Goal: Transaction & Acquisition: Purchase product/service

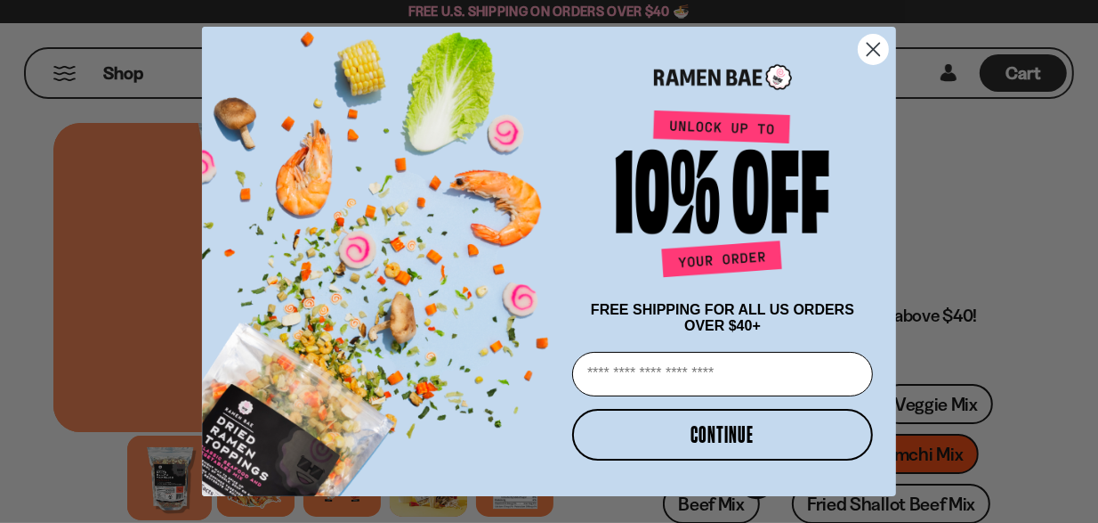
click at [876, 48] on icon "Close dialog" at bounding box center [874, 50] width 12 height 12
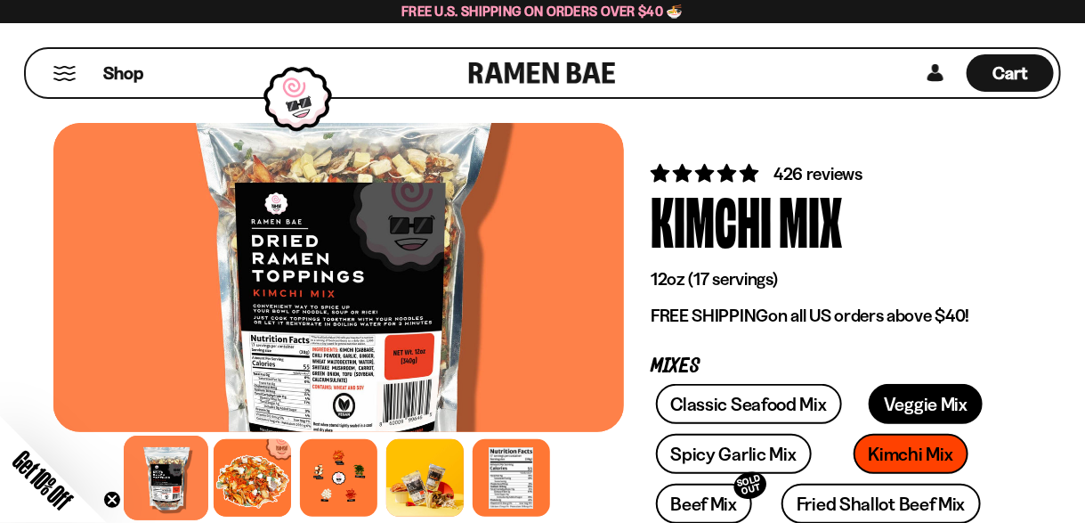
click at [906, 401] on link "Veggie Mix" at bounding box center [926, 404] width 114 height 40
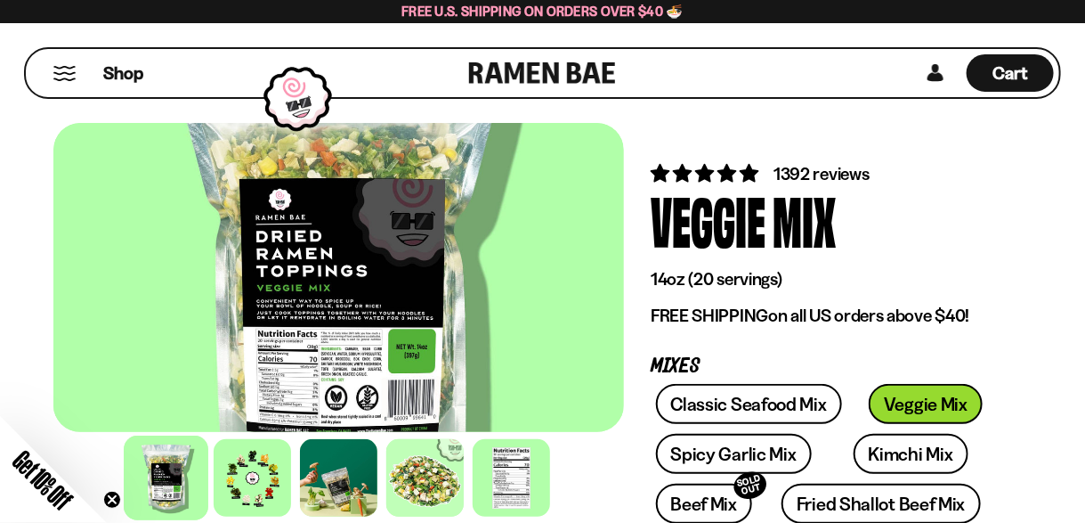
scroll to position [326, 0]
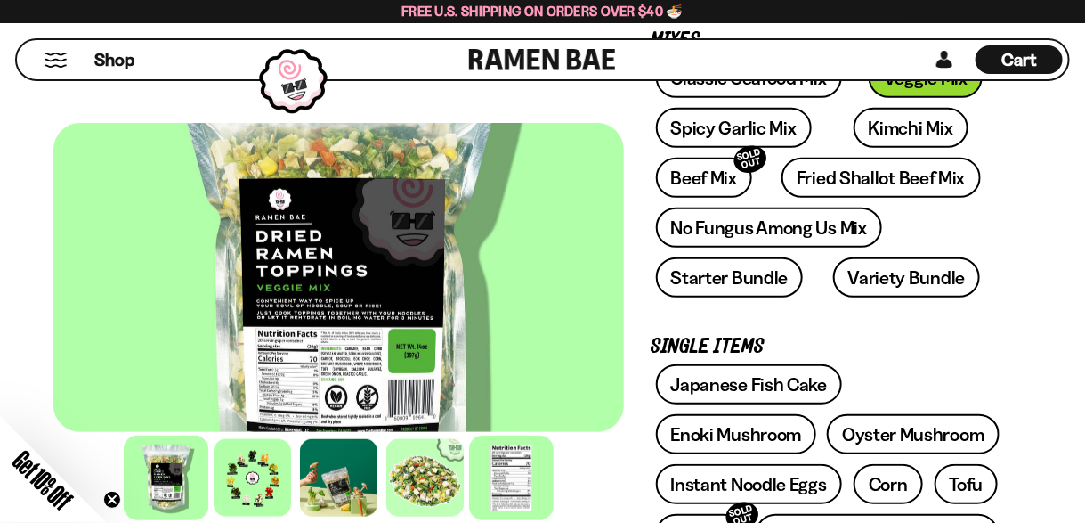
click at [530, 474] on div at bounding box center [511, 477] width 85 height 85
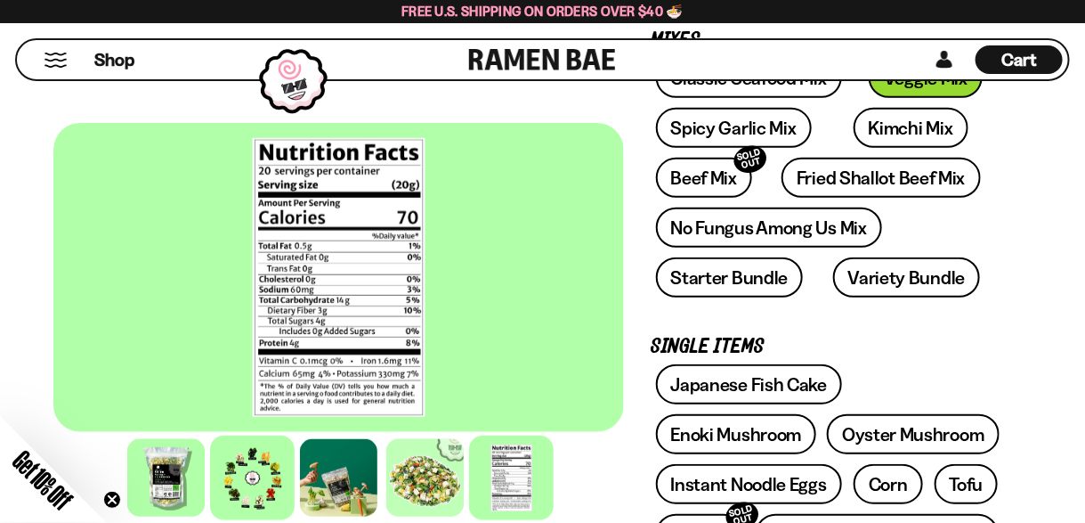
click at [255, 506] on div at bounding box center [252, 477] width 85 height 85
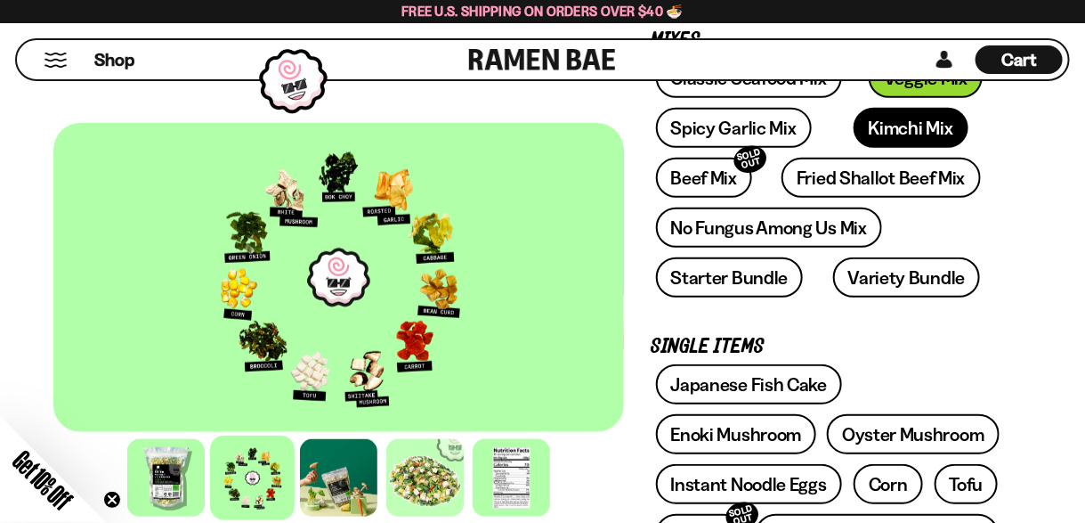
click at [864, 136] on link "Kimchi Mix" at bounding box center [911, 128] width 115 height 40
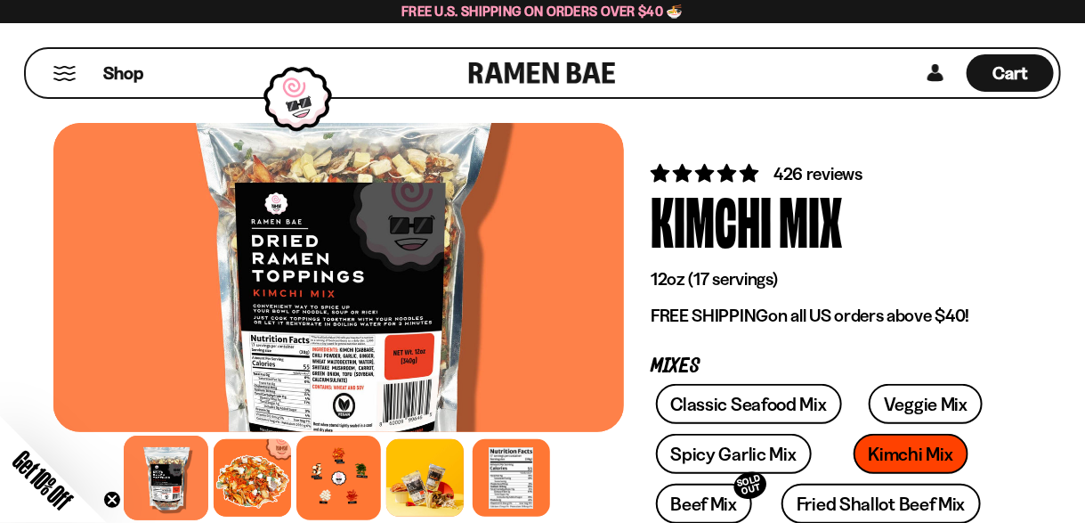
click at [351, 472] on div at bounding box center [338, 477] width 85 height 85
